Goal: Information Seeking & Learning: Learn about a topic

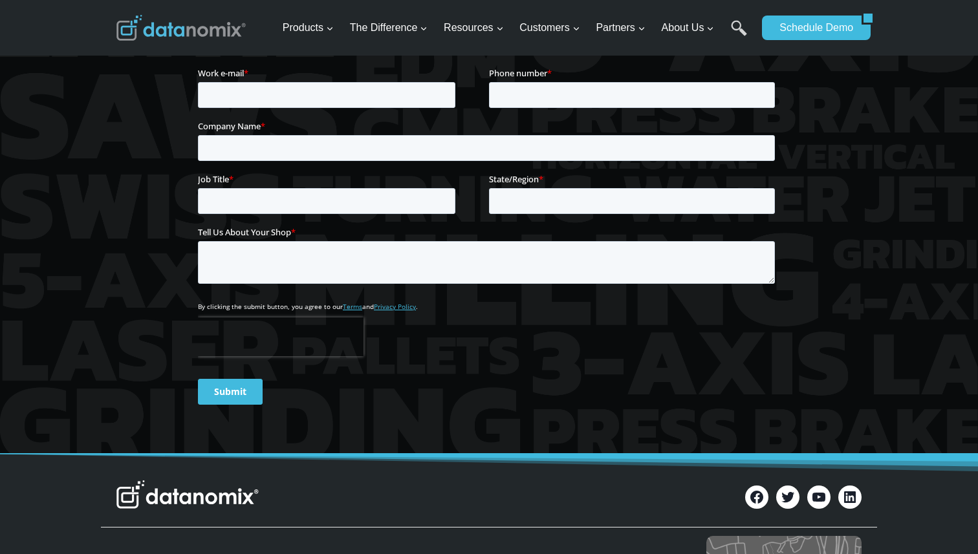
scroll to position [1618, 0]
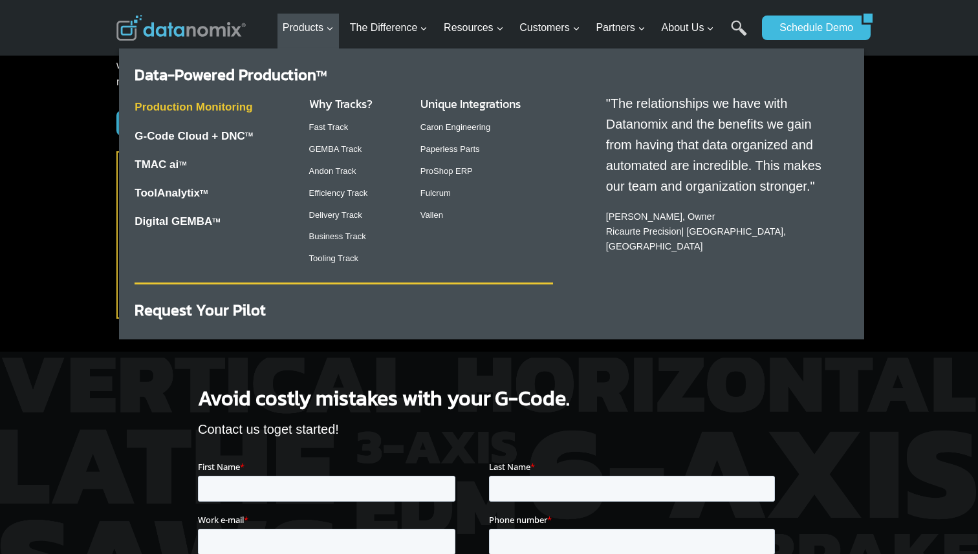
click at [234, 108] on link "Production Monitoring" at bounding box center [193, 107] width 118 height 12
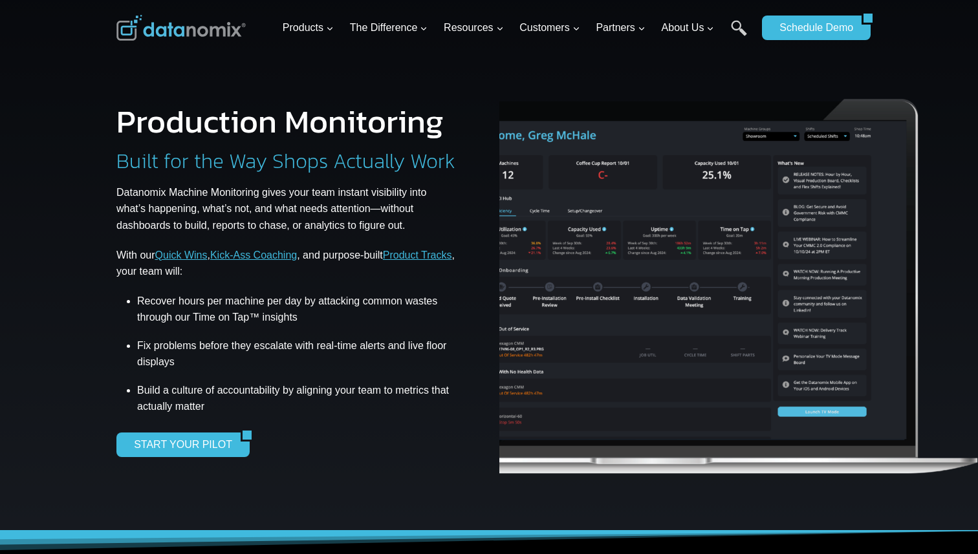
drag, startPoint x: 721, startPoint y: 296, endPoint x: 531, endPoint y: 340, distance: 194.5
click at [531, 340] on img at bounding box center [652, 277] width 662 height 437
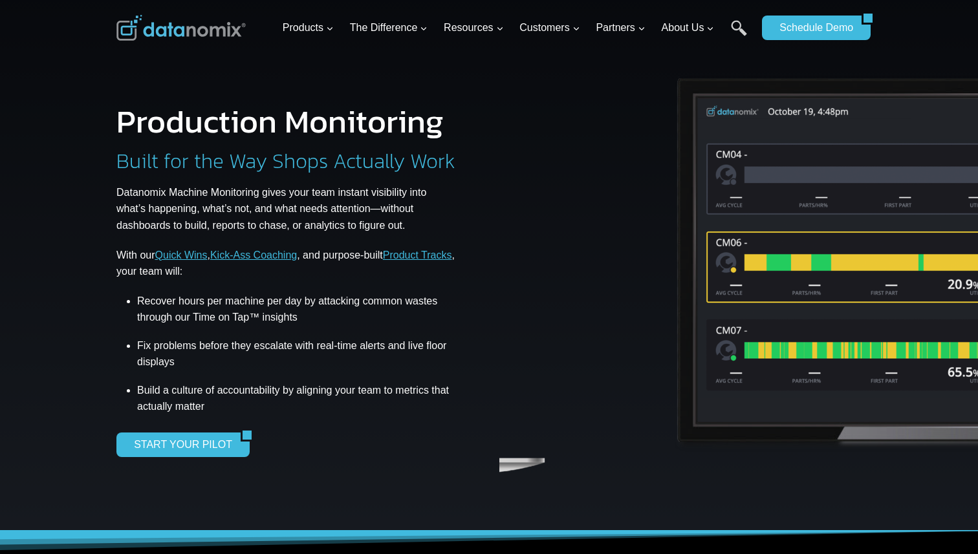
drag, startPoint x: 586, startPoint y: 321, endPoint x: 786, endPoint y: 320, distance: 199.1
click at [779, 321] on img at bounding box center [996, 264] width 662 height 394
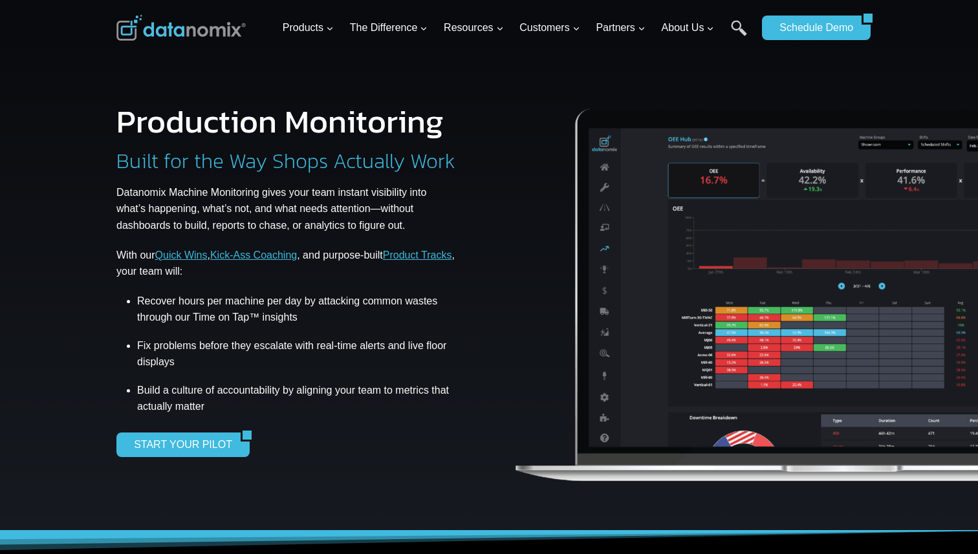
drag, startPoint x: 694, startPoint y: 192, endPoint x: 875, endPoint y: 195, distance: 181.1
click at [874, 195] on img at bounding box center [843, 285] width 662 height 437
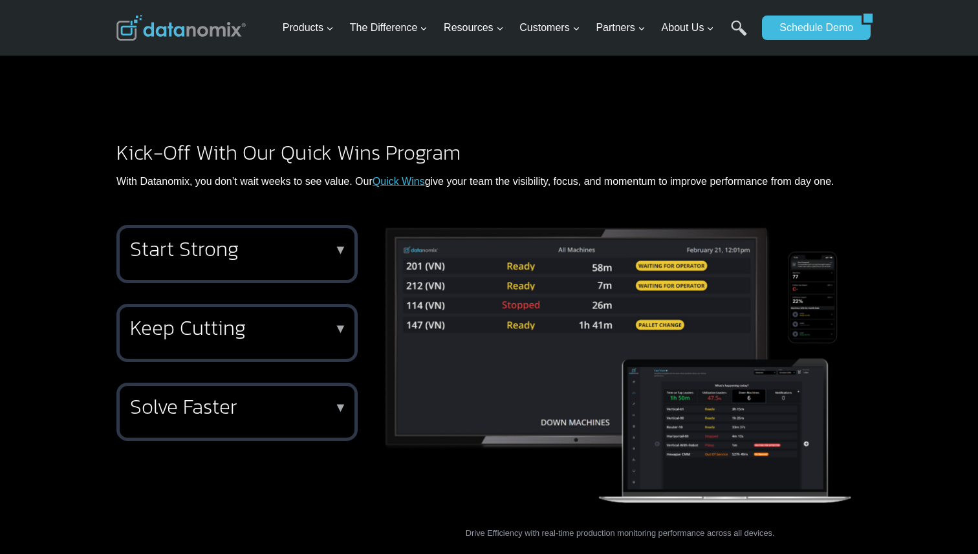
scroll to position [1580, 0]
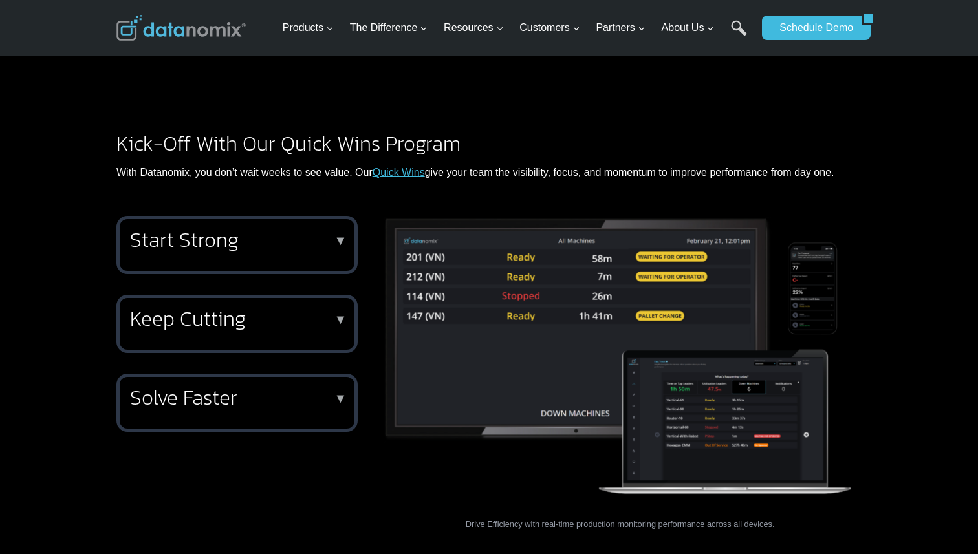
click at [339, 236] on p "▼" at bounding box center [340, 240] width 13 height 9
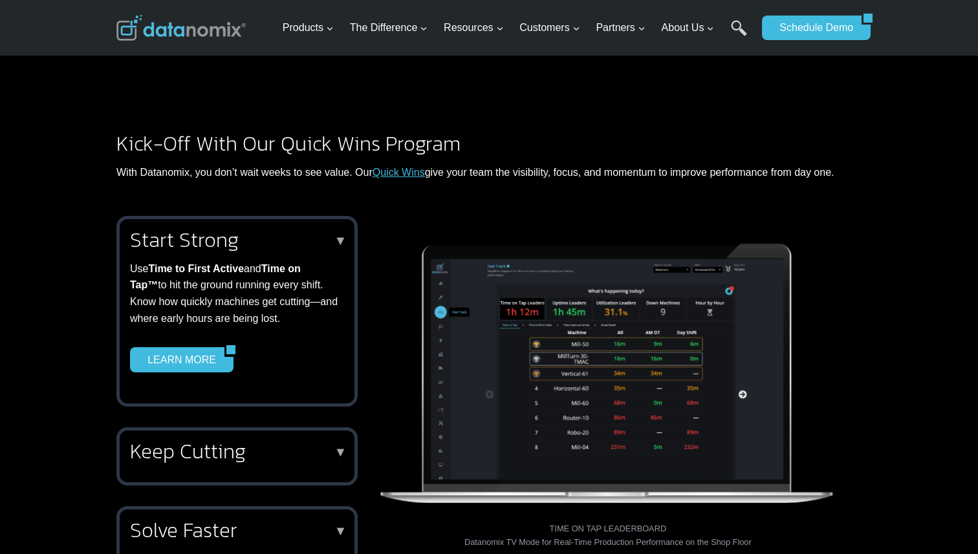
click at [339, 236] on p "▼" at bounding box center [340, 240] width 13 height 9
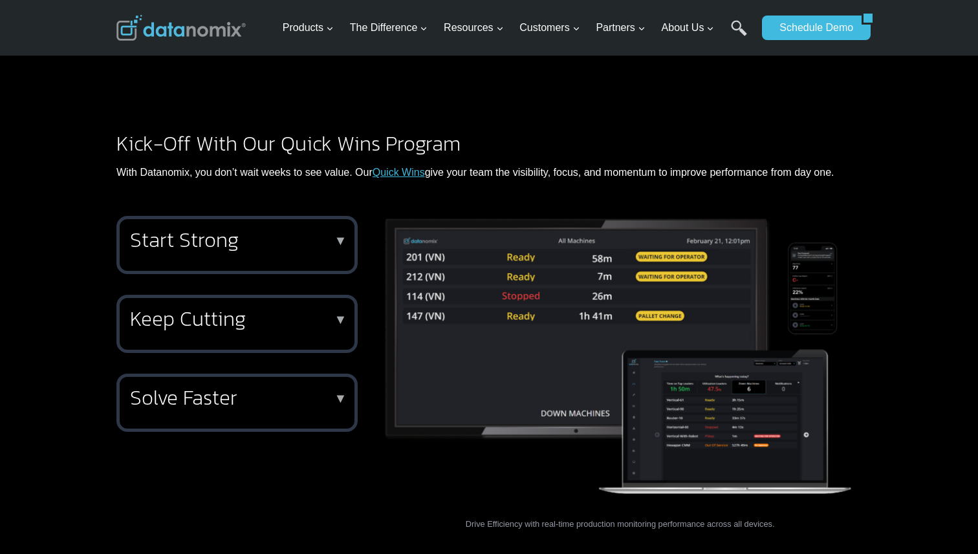
click at [339, 236] on p "▼" at bounding box center [340, 240] width 13 height 9
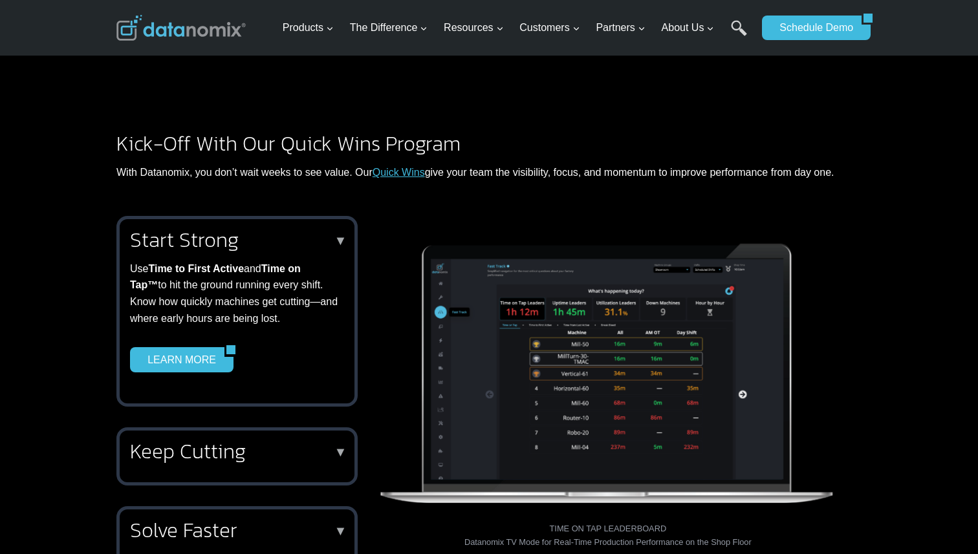
click at [335, 427] on div "Keep Cutting ▼ Stay in cycle with the Stopped Machines Hot List , a live TV vie…" at bounding box center [236, 456] width 241 height 58
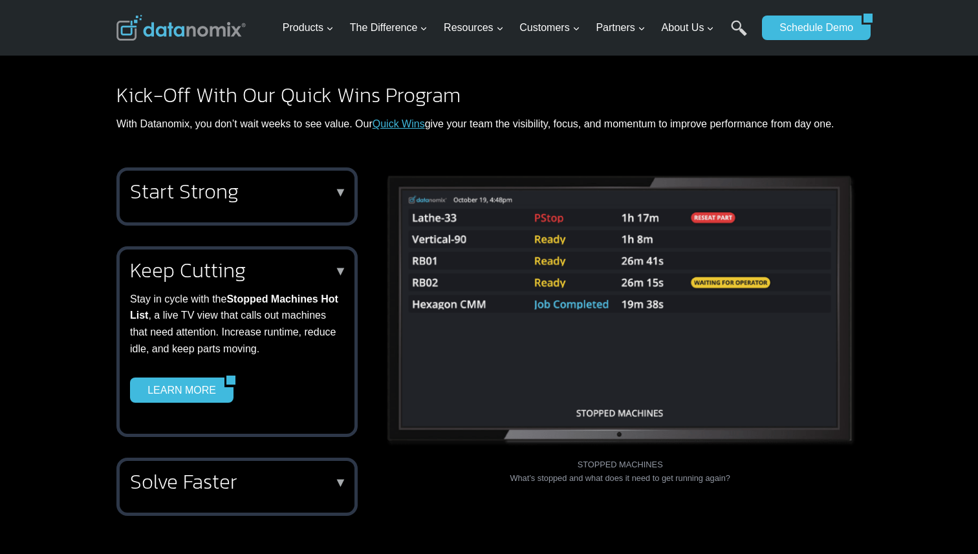
scroll to position [1630, 0]
click at [327, 470] on h2 "Solve Faster" at bounding box center [234, 480] width 209 height 21
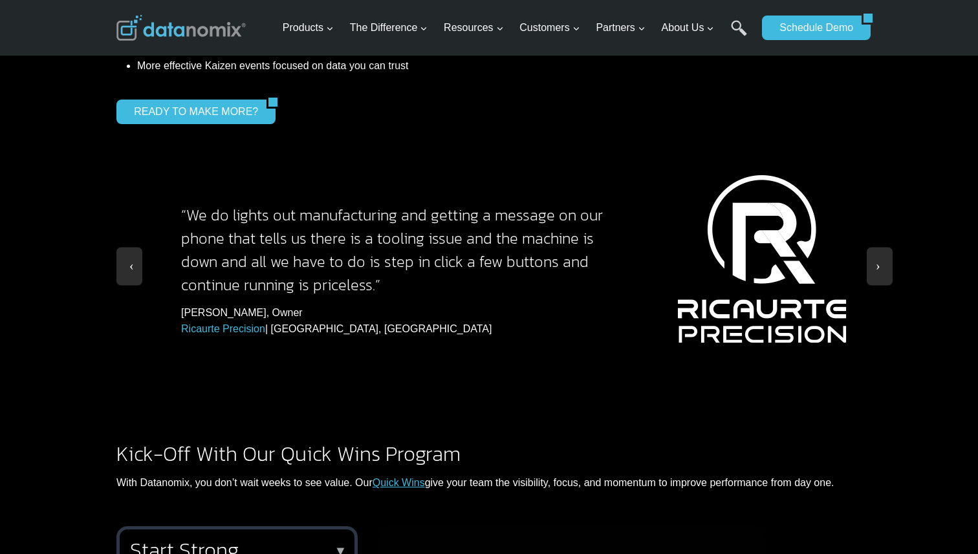
scroll to position [1267, 0]
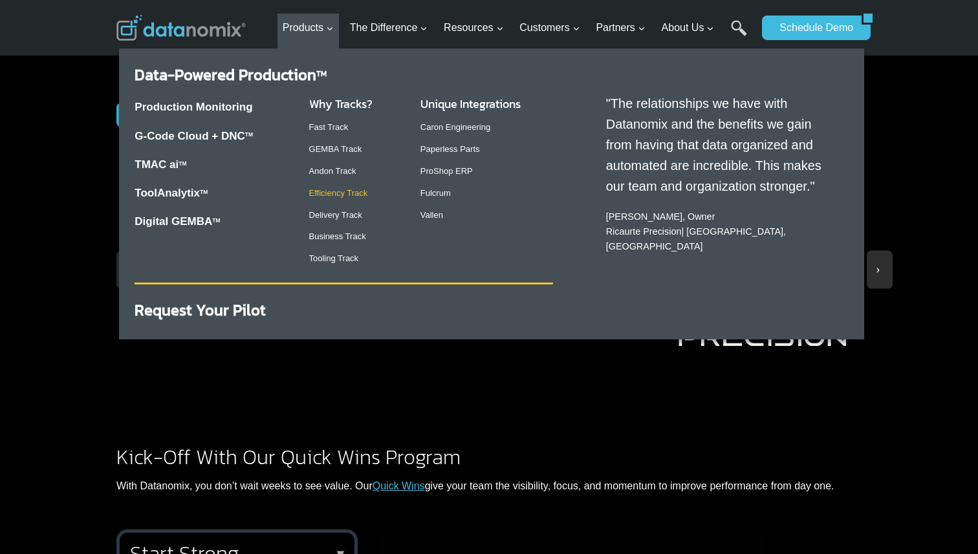
click at [328, 197] on link "Efficiency Track" at bounding box center [338, 193] width 59 height 10
